Goal: Unclear

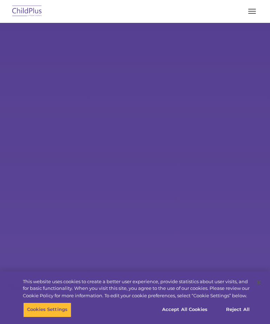
select select "MEDIUM"
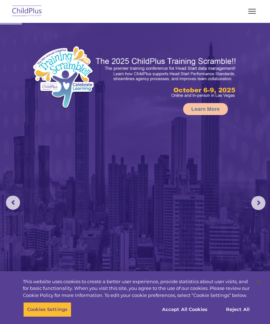
click at [250, 16] on button "button" at bounding box center [252, 11] width 15 height 11
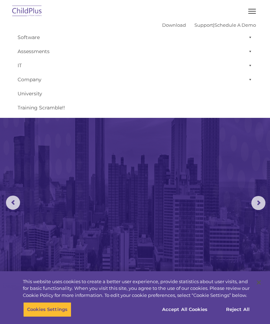
click at [19, 12] on img at bounding box center [27, 11] width 33 height 17
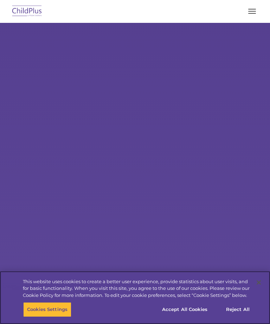
select select "MEDIUM"
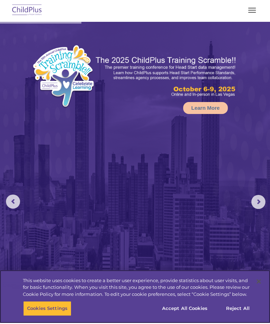
scroll to position [1, 0]
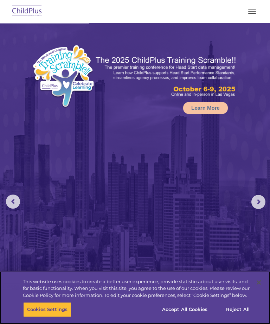
click at [179, 309] on button "Accept All Cookies" at bounding box center [184, 310] width 53 height 15
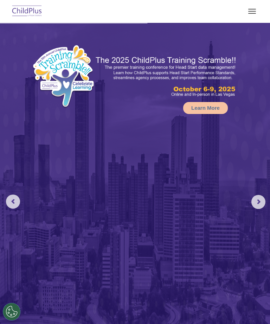
click at [20, 201] on img at bounding box center [135, 200] width 270 height 356
click at [9, 201] on rs-arrow at bounding box center [13, 202] width 14 height 14
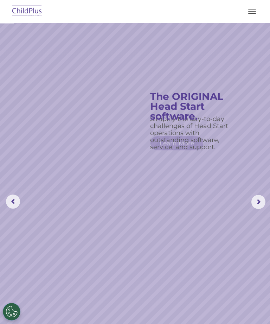
click at [10, 204] on rs-arrow at bounding box center [13, 202] width 14 height 14
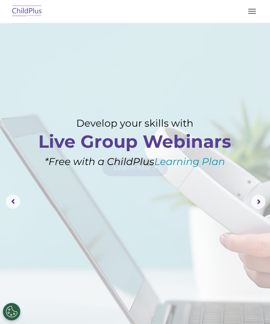
click at [7, 204] on rs-arrow at bounding box center [13, 202] width 14 height 14
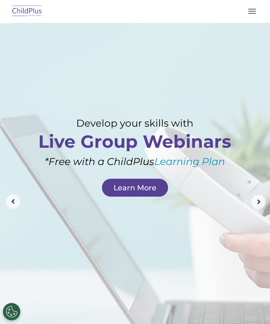
click at [10, 207] on rs-arrow at bounding box center [13, 202] width 14 height 14
click at [12, 204] on rs-arrow at bounding box center [13, 202] width 14 height 14
click at [11, 205] on rs-arrow at bounding box center [13, 202] width 14 height 14
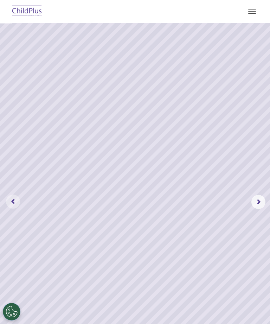
click at [11, 202] on rs-arrow at bounding box center [13, 202] width 14 height 14
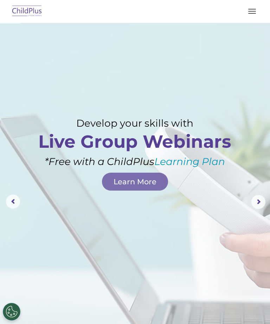
click at [252, 13] on button "button" at bounding box center [252, 11] width 15 height 11
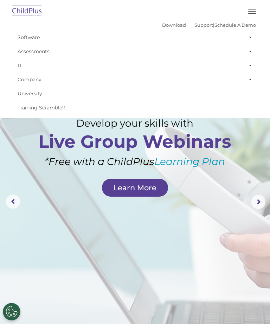
click at [17, 182] on rs-layer at bounding box center [135, 202] width 270 height 361
click at [30, 159] on rs-layer at bounding box center [135, 202] width 270 height 361
click at [16, 12] on img at bounding box center [27, 11] width 33 height 17
click at [20, 9] on img at bounding box center [27, 11] width 33 height 17
click at [19, 13] on img at bounding box center [27, 11] width 33 height 17
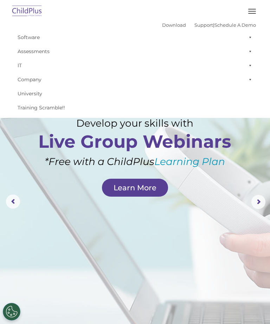
click at [19, 13] on img at bounding box center [27, 11] width 33 height 17
click at [32, 122] on rs-layer at bounding box center [135, 202] width 270 height 361
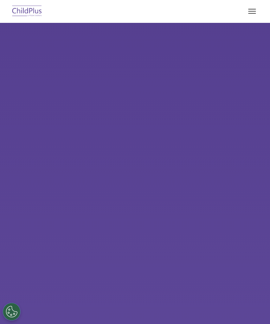
select select "MEDIUM"
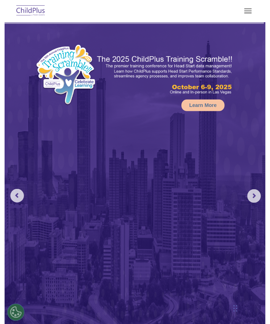
scroll to position [12, 0]
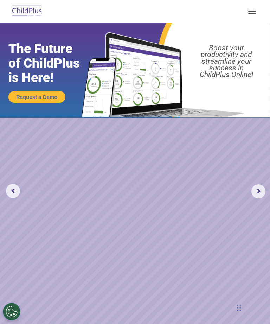
click at [15, 9] on img at bounding box center [27, 11] width 33 height 17
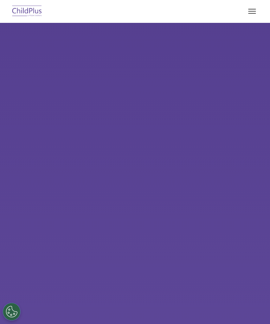
select select "MEDIUM"
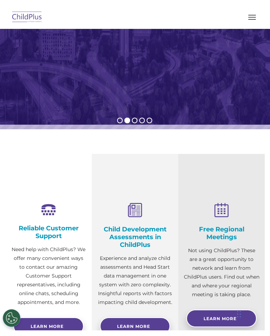
scroll to position [249, 0]
